Goal: Transaction & Acquisition: Book appointment/travel/reservation

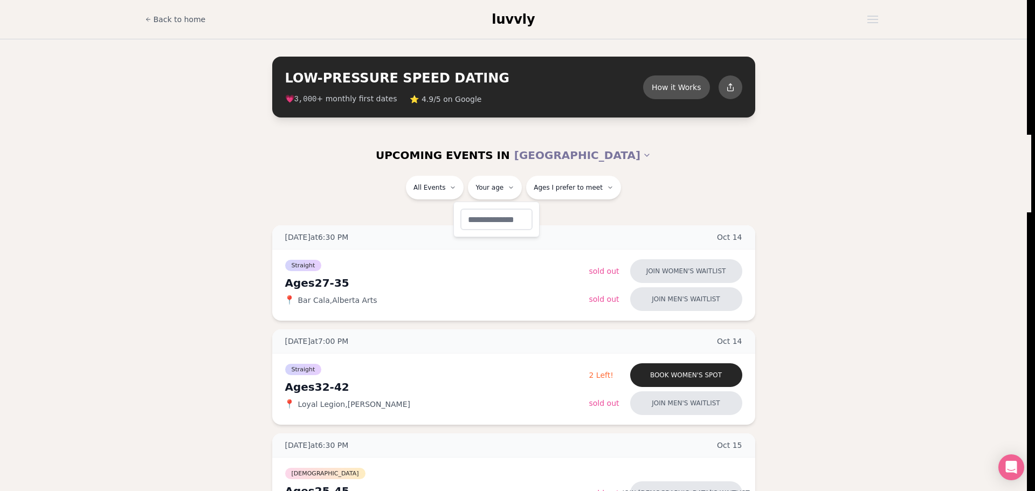
type input "**"
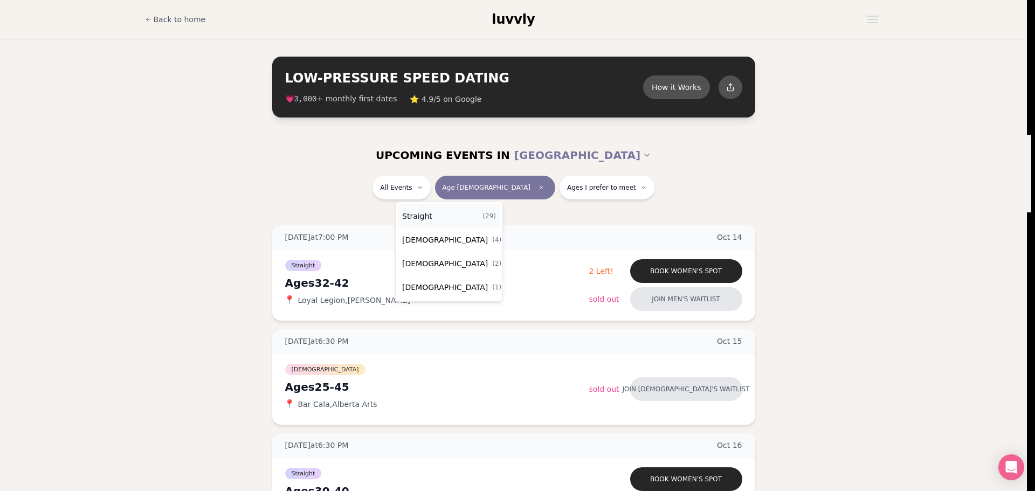
click at [449, 217] on div "Straight ( 29 )" at bounding box center [449, 216] width 102 height 24
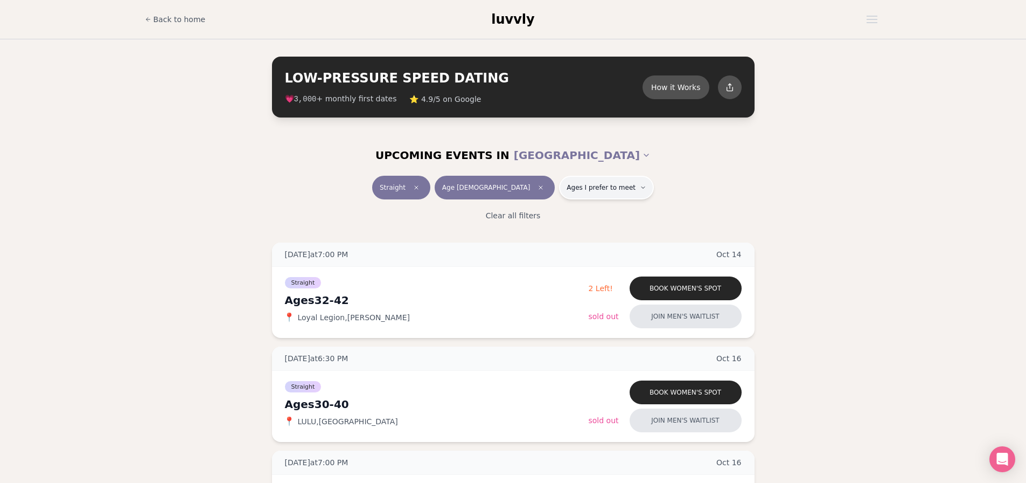
click at [587, 184] on span "Ages I prefer to meet" at bounding box center [601, 187] width 69 height 9
click at [577, 211] on span "Younger than me" at bounding box center [572, 214] width 64 height 11
click at [533, 211] on button "Younger than me" at bounding box center [529, 214] width 9 height 9
click at [696, 179] on div "Straight Age [DEMOGRAPHIC_DATA] Younger" at bounding box center [513, 190] width 603 height 28
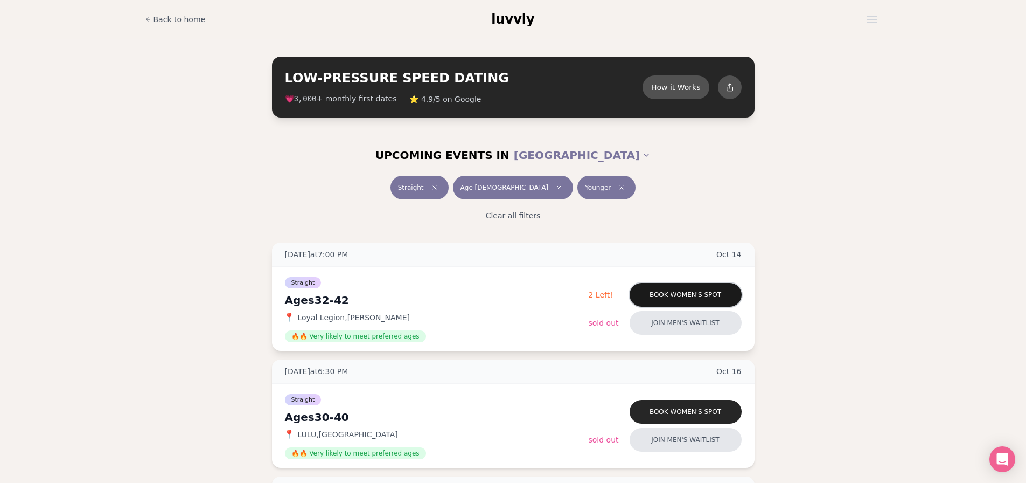
click at [676, 293] on button "Book women's spot" at bounding box center [686, 295] width 112 height 24
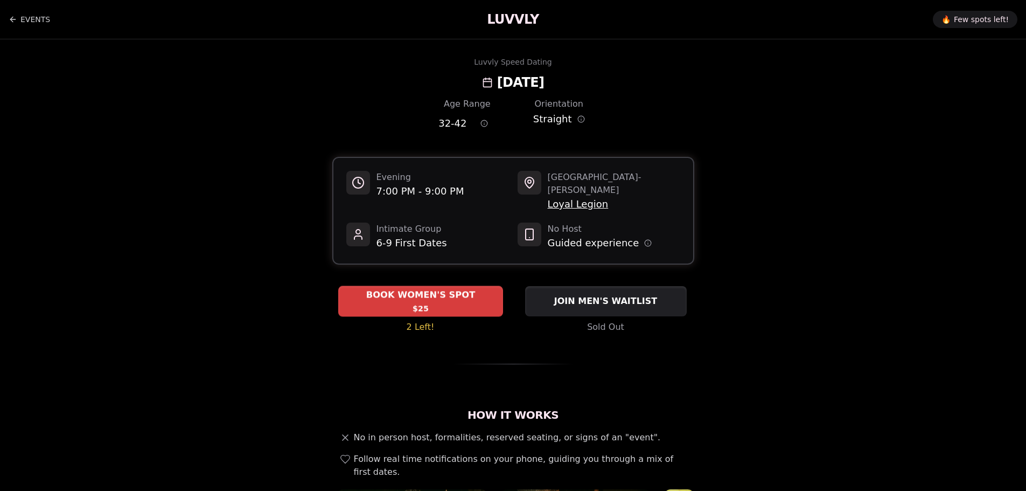
click at [442, 290] on div "BOOK WOMEN'S SPOT $25" at bounding box center [420, 301] width 165 height 30
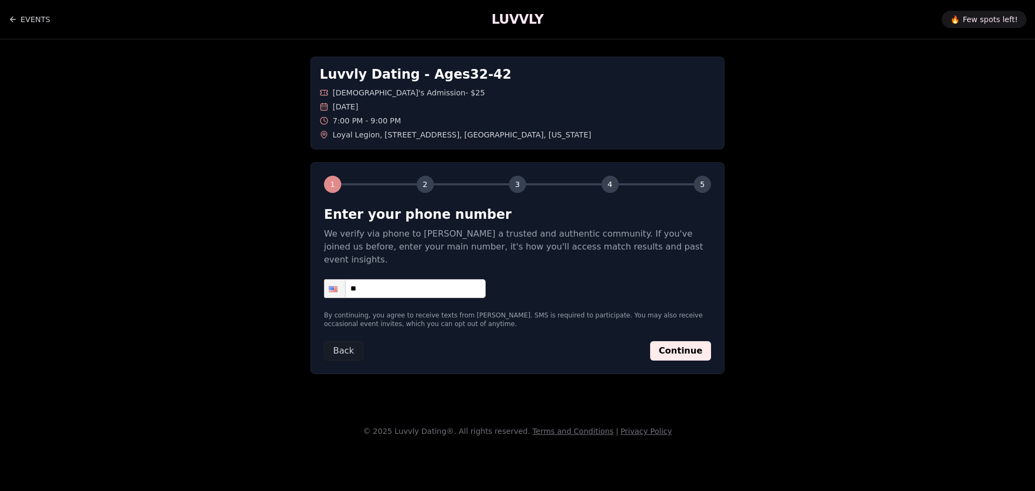
click at [408, 281] on input "**" at bounding box center [405, 288] width 162 height 19
type input "**********"
click at [670, 341] on button "Continue" at bounding box center [680, 350] width 61 height 19
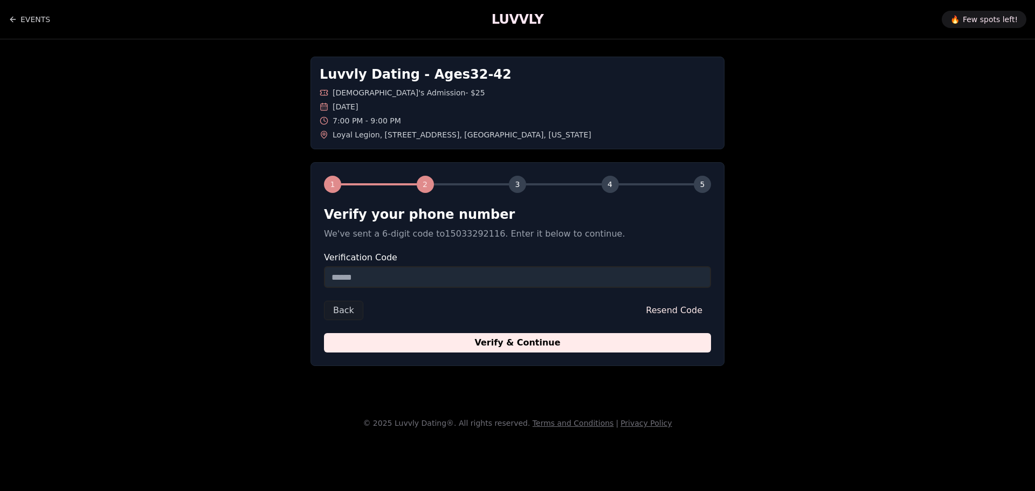
click at [419, 277] on input "Verification Code" at bounding box center [517, 277] width 387 height 22
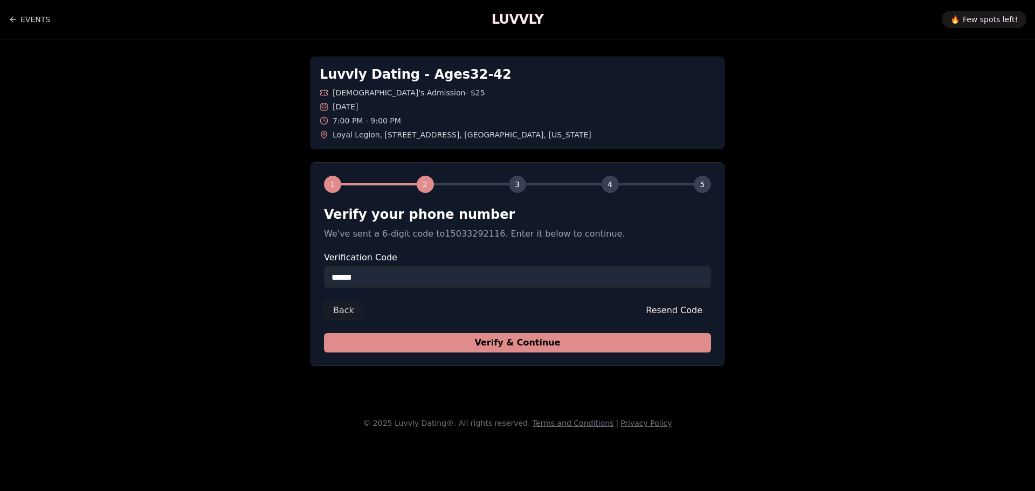
type input "******"
click at [461, 340] on button "Verify & Continue" at bounding box center [517, 342] width 387 height 19
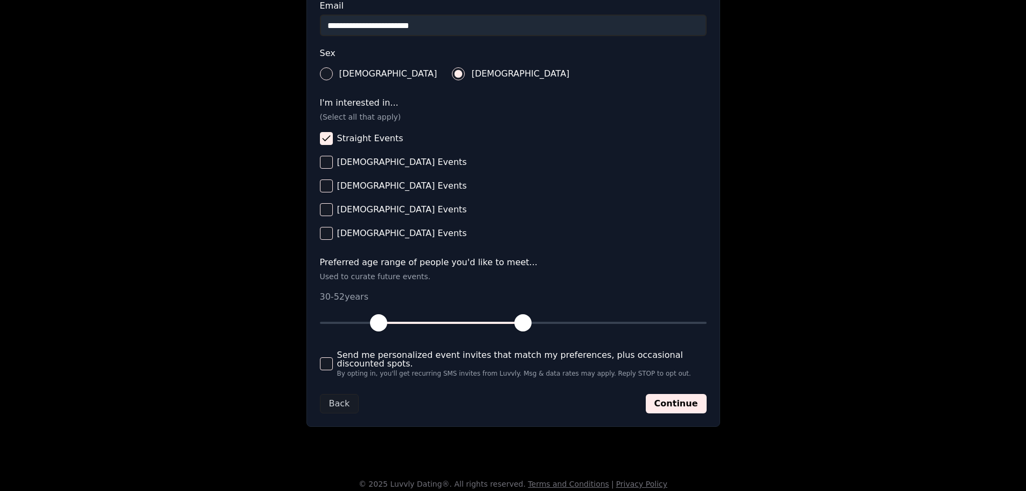
scroll to position [369, 0]
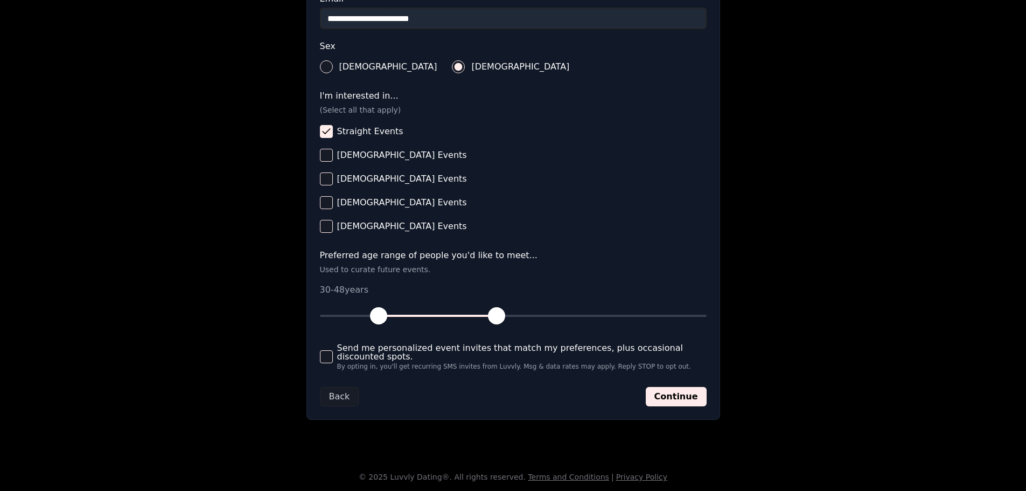
drag, startPoint x: 522, startPoint y: 315, endPoint x: 497, endPoint y: 316, distance: 24.8
click at [497, 316] on span "button" at bounding box center [496, 315] width 17 height 17
drag, startPoint x: 495, startPoint y: 313, endPoint x: 485, endPoint y: 315, distance: 9.9
click at [485, 315] on span "button" at bounding box center [483, 315] width 17 height 17
drag, startPoint x: 485, startPoint y: 315, endPoint x: 476, endPoint y: 313, distance: 9.3
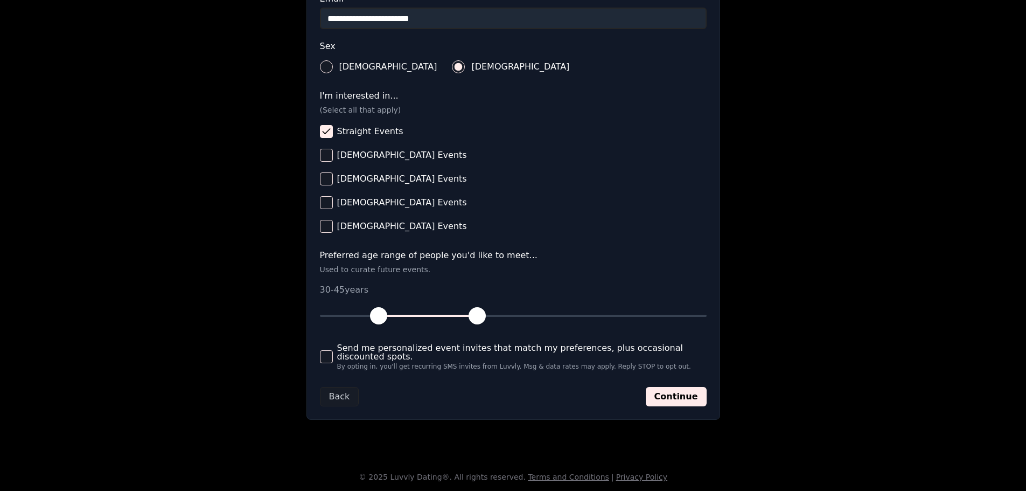
click at [476, 313] on span "button" at bounding box center [477, 315] width 17 height 17
click at [666, 399] on button "Continue" at bounding box center [676, 396] width 61 height 19
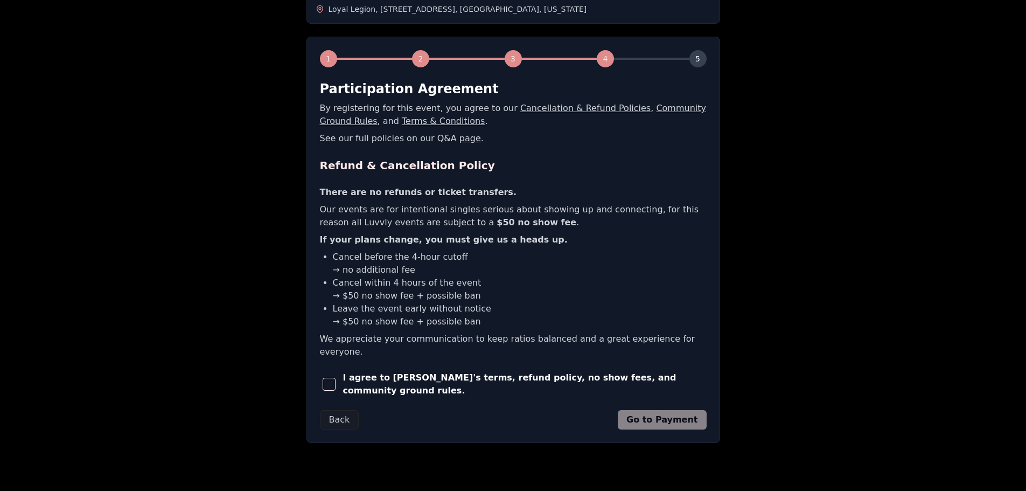
scroll to position [134, 0]
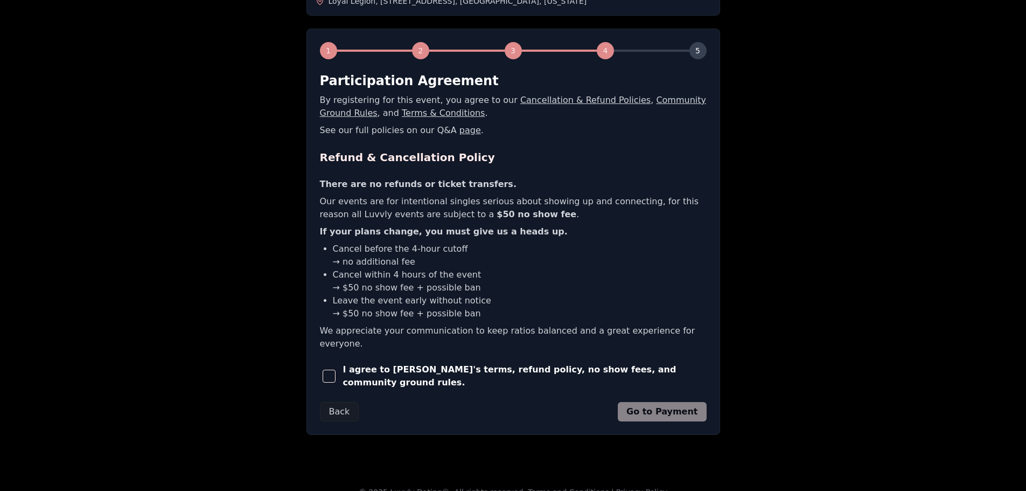
click at [330, 370] on span "button" at bounding box center [329, 376] width 13 height 13
click at [677, 403] on button "Go to Payment" at bounding box center [662, 411] width 89 height 19
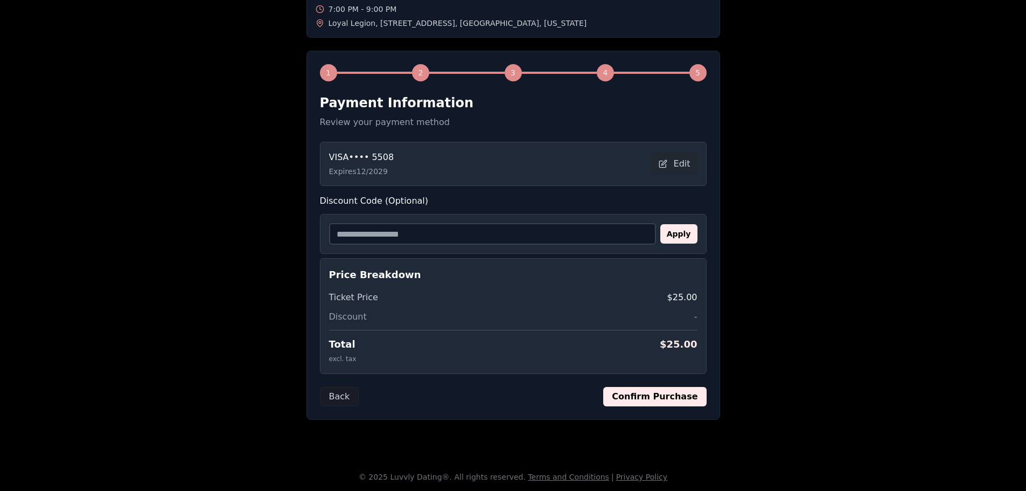
scroll to position [112, 0]
click at [380, 238] on input "Discount Code (Optional)" at bounding box center [492, 234] width 327 height 22
type input "**********"
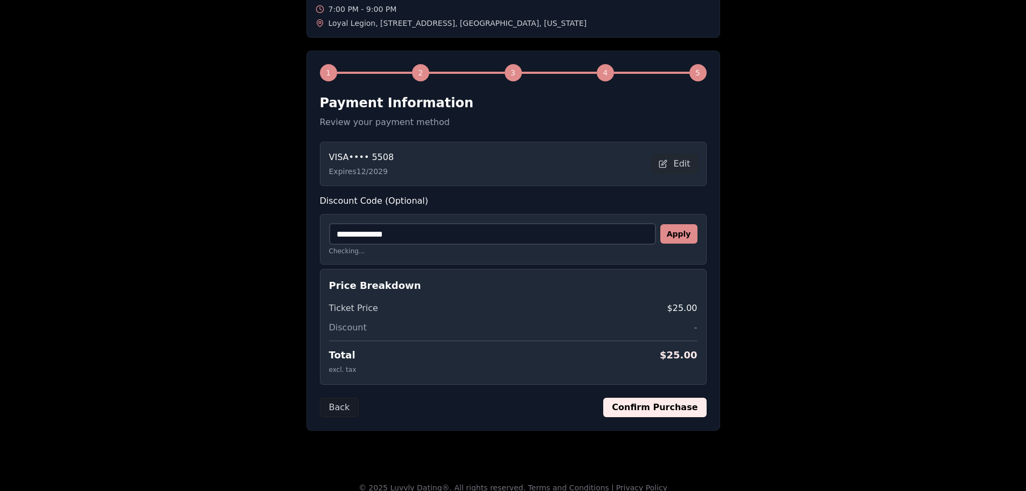
click at [690, 227] on button "Apply" at bounding box center [679, 233] width 37 height 19
click at [664, 414] on button "Confirm Purchase" at bounding box center [654, 407] width 103 height 19
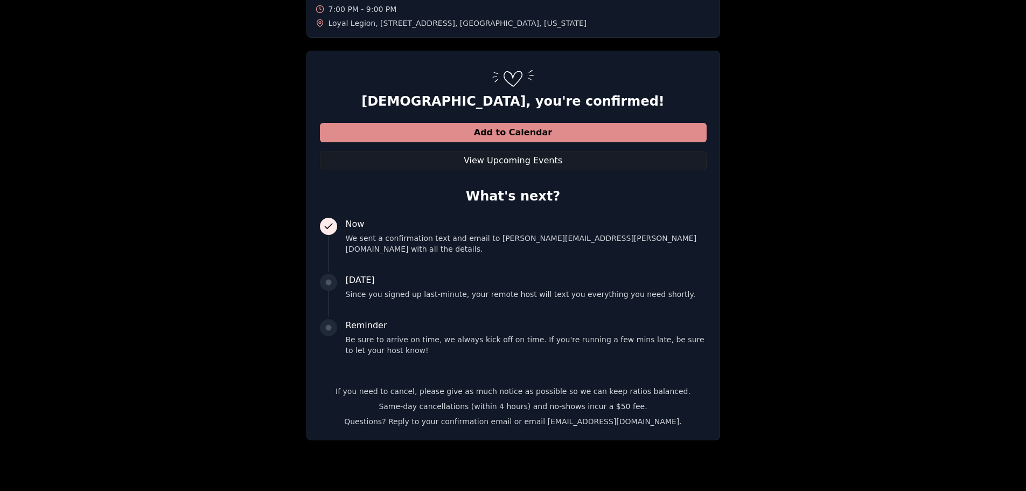
click at [564, 132] on button "Add to Calendar" at bounding box center [513, 132] width 387 height 19
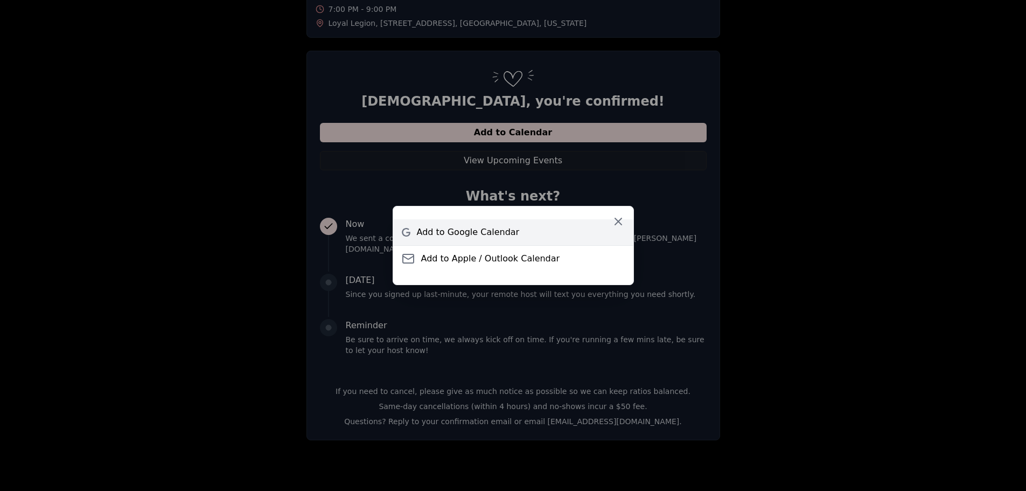
click at [489, 231] on span "Add to Google Calendar" at bounding box center [468, 232] width 103 height 13
